Goal: Find specific page/section: Find specific page/section

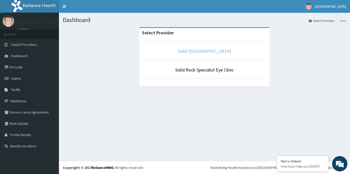
click at [200, 52] on link "Solid [GEOGRAPHIC_DATA]" at bounding box center [204, 51] width 53 height 6
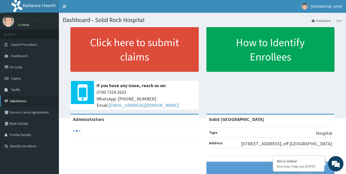
click at [10, 100] on link "Validations" at bounding box center [29, 100] width 59 height 11
